Goal: Information Seeking & Learning: Learn about a topic

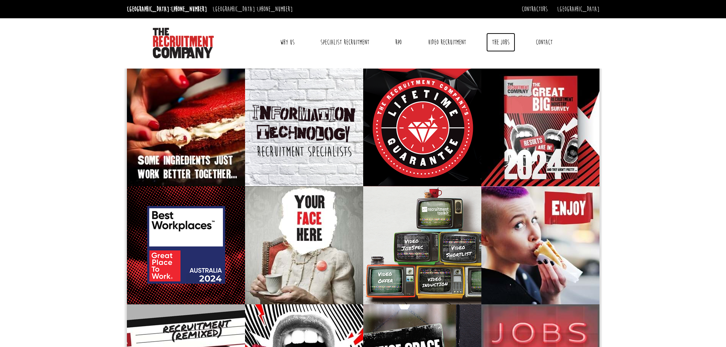
click at [503, 40] on link "The Jobs" at bounding box center [500, 42] width 29 height 19
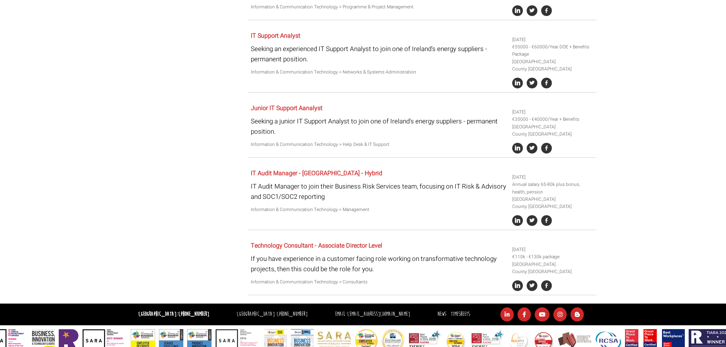
scroll to position [1483, 0]
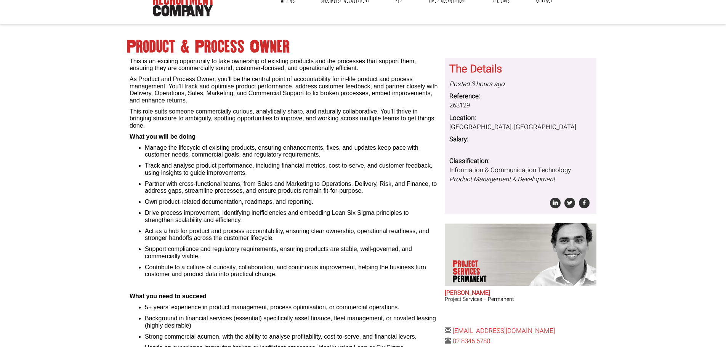
scroll to position [76, 0]
